Goal: Register for event/course

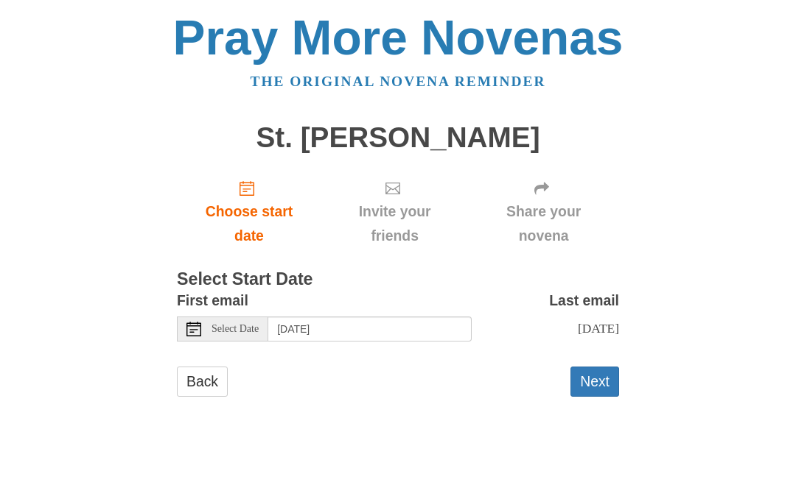
click at [594, 298] on label "Last email" at bounding box center [584, 301] width 70 height 24
click at [270, 207] on span "Choose start date" at bounding box center [249, 224] width 115 height 49
click at [244, 214] on span "Choose start date" at bounding box center [249, 224] width 115 height 49
click at [245, 219] on span "Choose start date" at bounding box center [249, 224] width 115 height 49
click at [601, 376] on button "Next" at bounding box center [594, 382] width 49 height 30
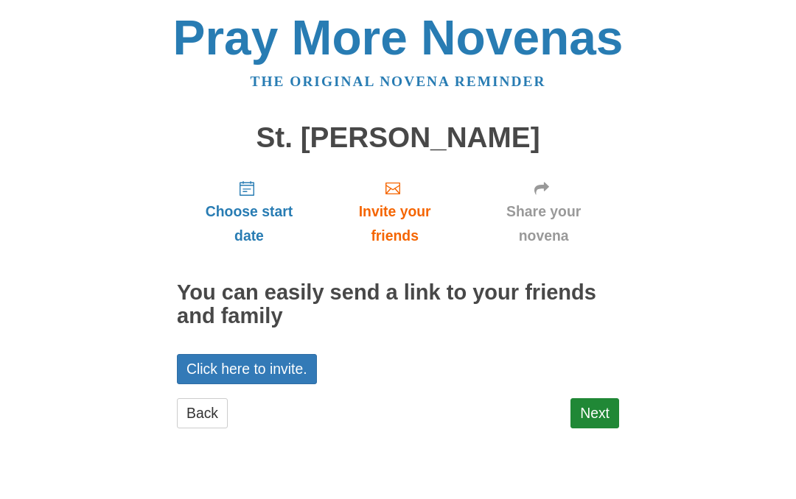
click at [609, 400] on link "Next" at bounding box center [594, 414] width 49 height 30
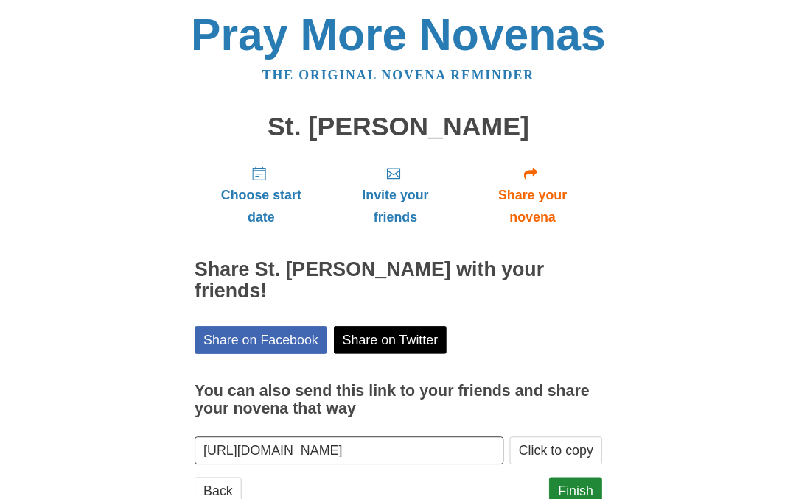
scroll to position [63, 0]
